Goal: Information Seeking & Learning: Learn about a topic

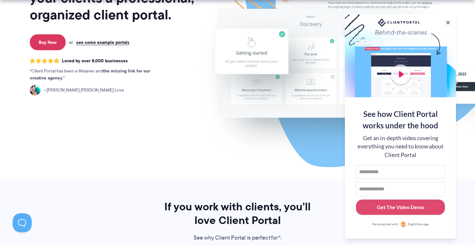
scroll to position [162, 0]
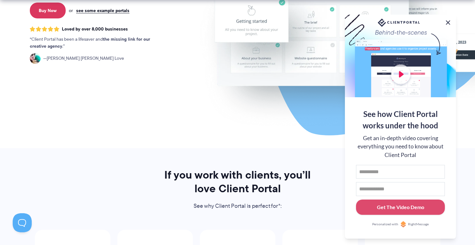
click at [446, 20] on button at bounding box center [448, 23] width 8 height 8
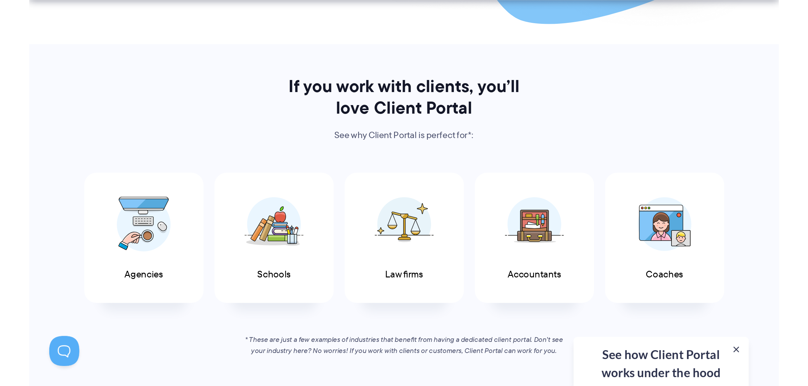
scroll to position [283, 0]
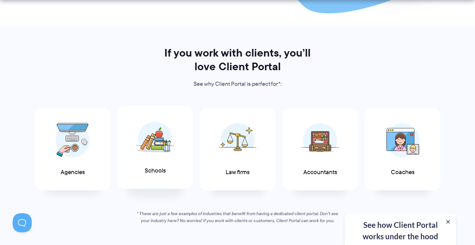
click at [164, 160] on span at bounding box center [155, 138] width 38 height 44
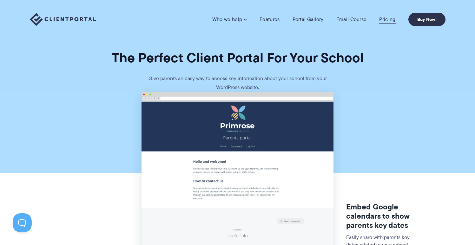
click at [389, 22] on link "Pricing" at bounding box center [387, 19] width 16 height 6
